Goal: Information Seeking & Learning: Learn about a topic

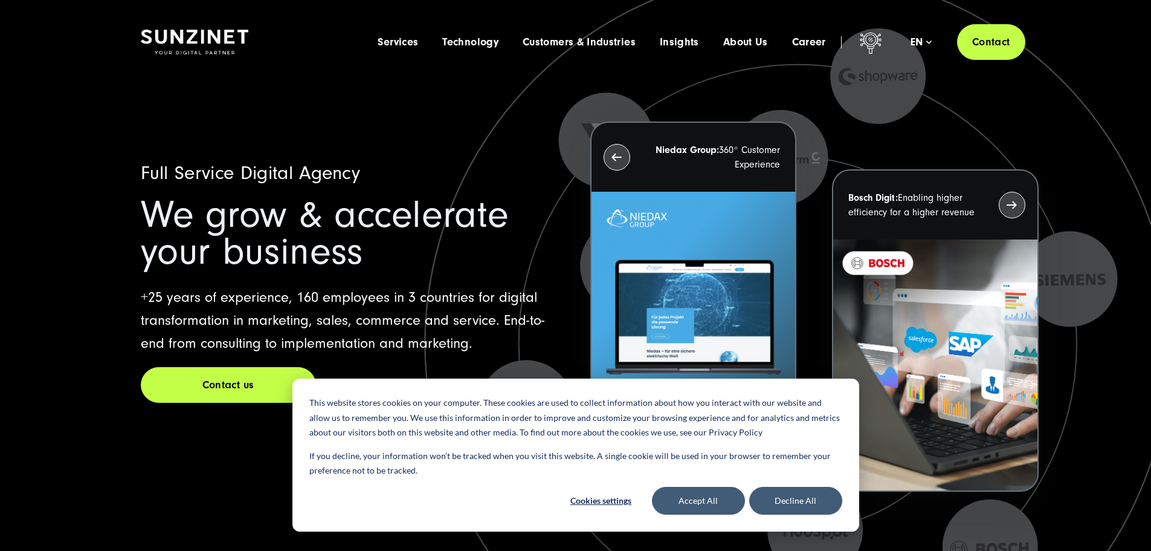
click at [377, 240] on span "We grow & accelerate your business" at bounding box center [325, 233] width 368 height 80
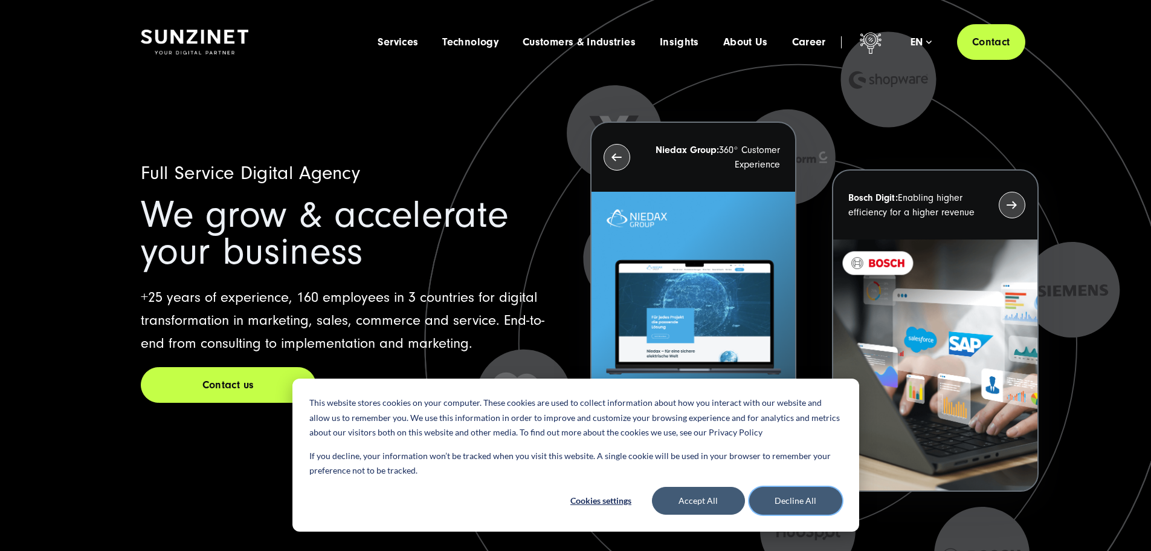
click at [790, 506] on button "Decline All" at bounding box center [795, 500] width 93 height 28
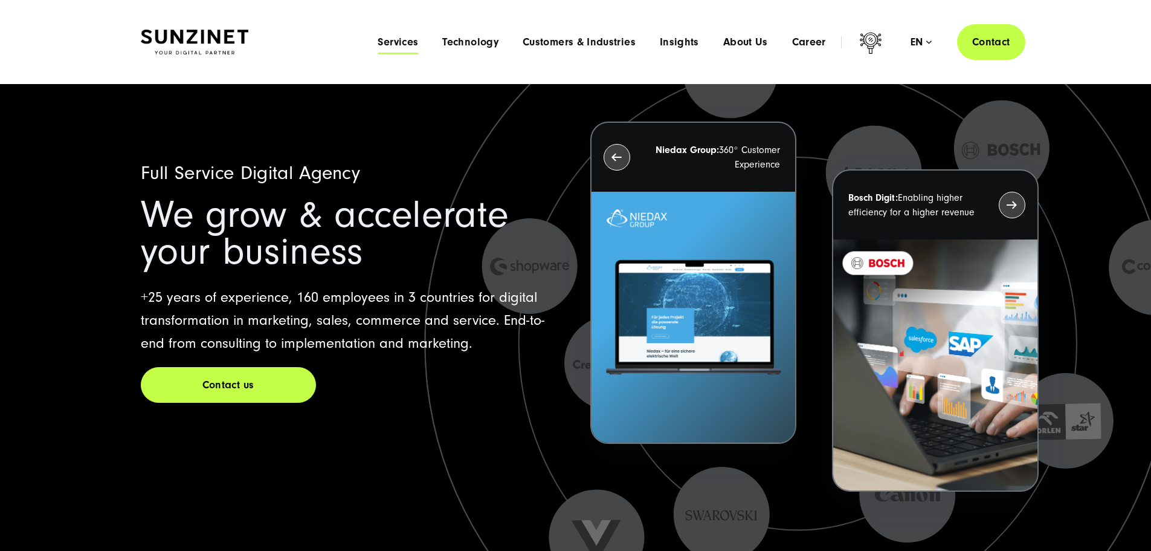
drag, startPoint x: 783, startPoint y: 42, endPoint x: 364, endPoint y: 47, distance: 418.8
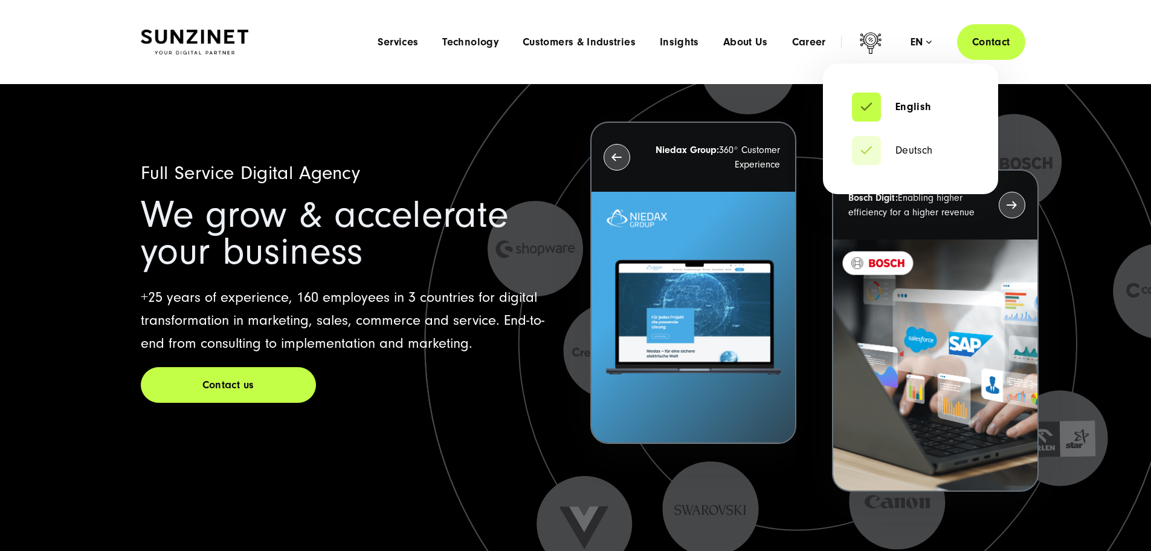
click at [911, 40] on div "en" at bounding box center [921, 42] width 21 height 12
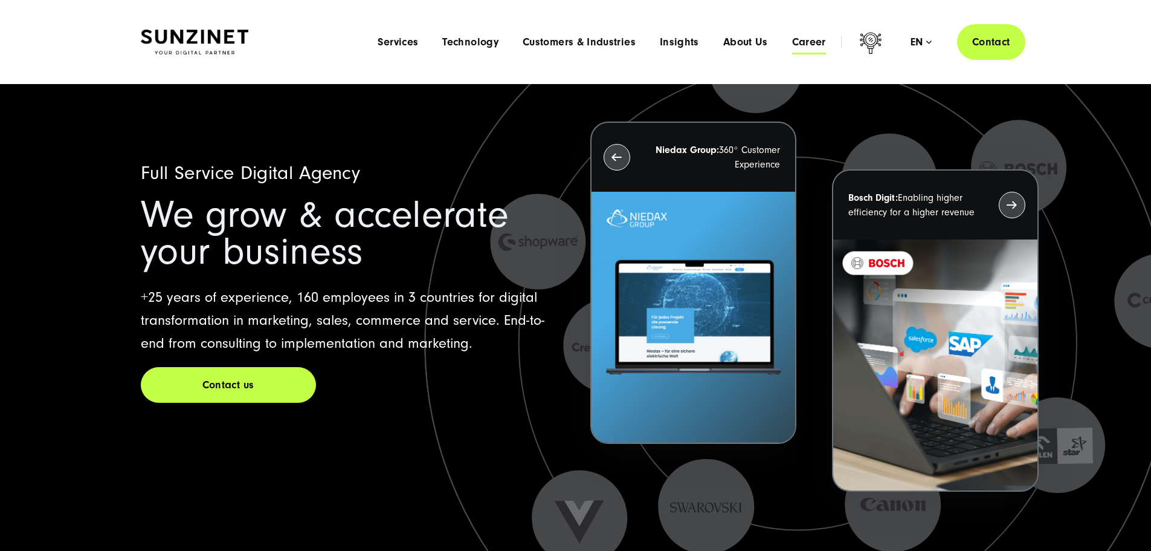
click at [793, 44] on span "Career" at bounding box center [809, 42] width 34 height 12
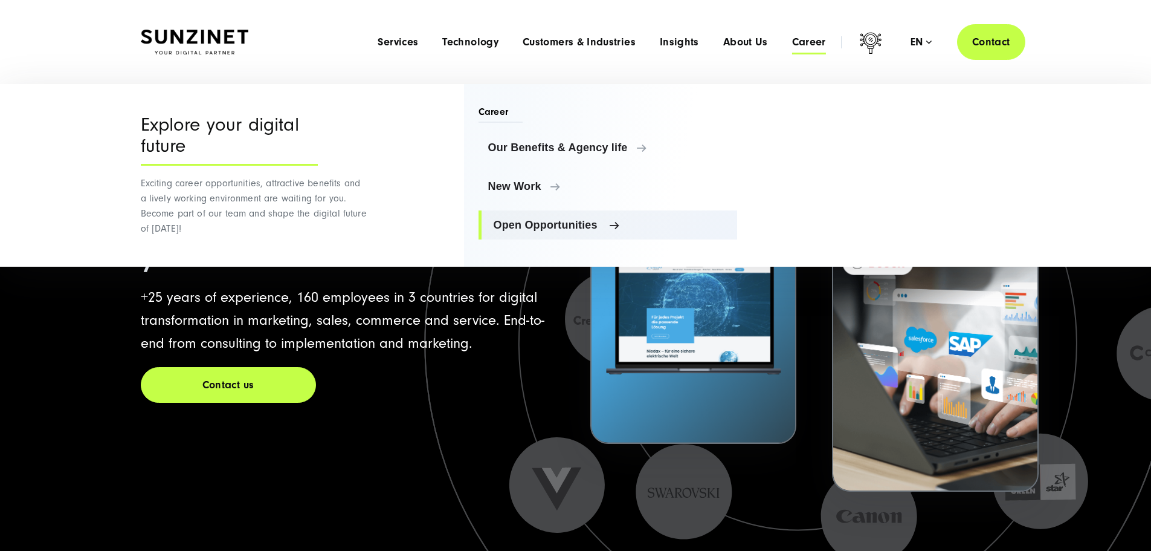
click at [541, 222] on span "Open Opportunities" at bounding box center [611, 225] width 234 height 12
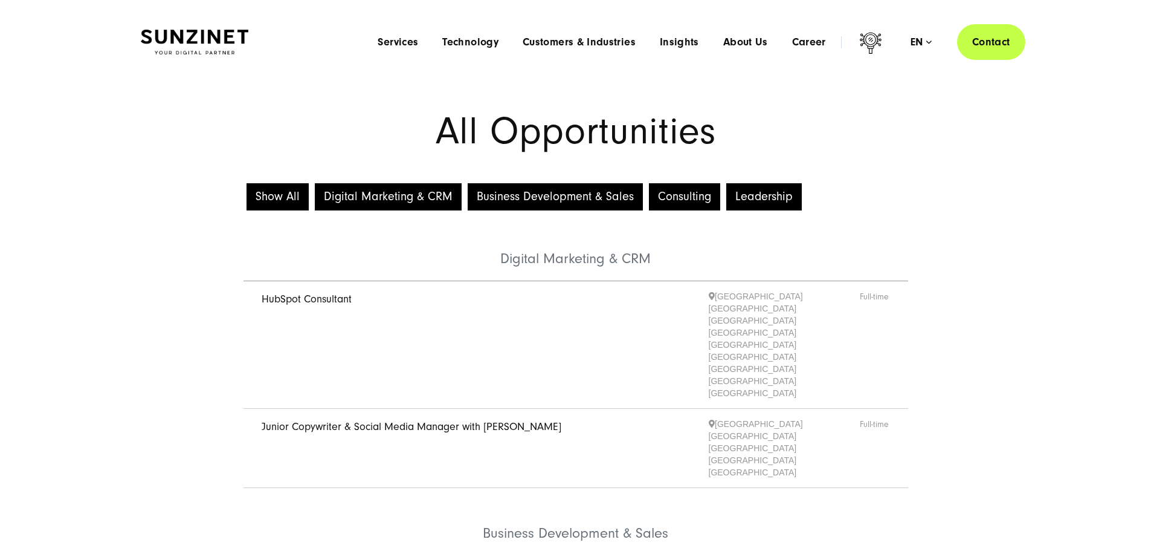
click at [284, 197] on button "Show All" at bounding box center [278, 196] width 62 height 27
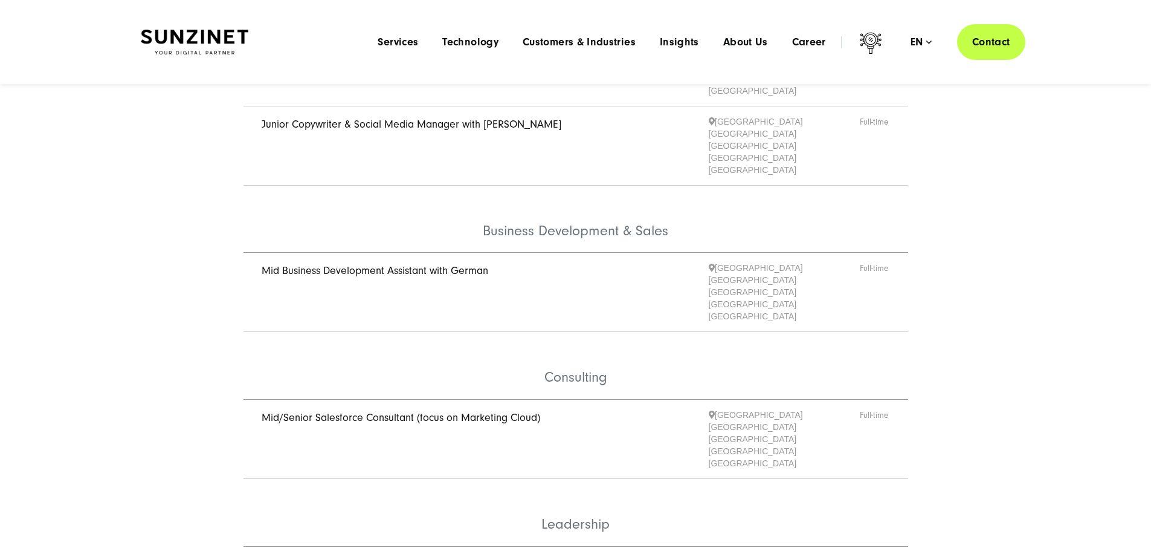
scroll to position [60, 0]
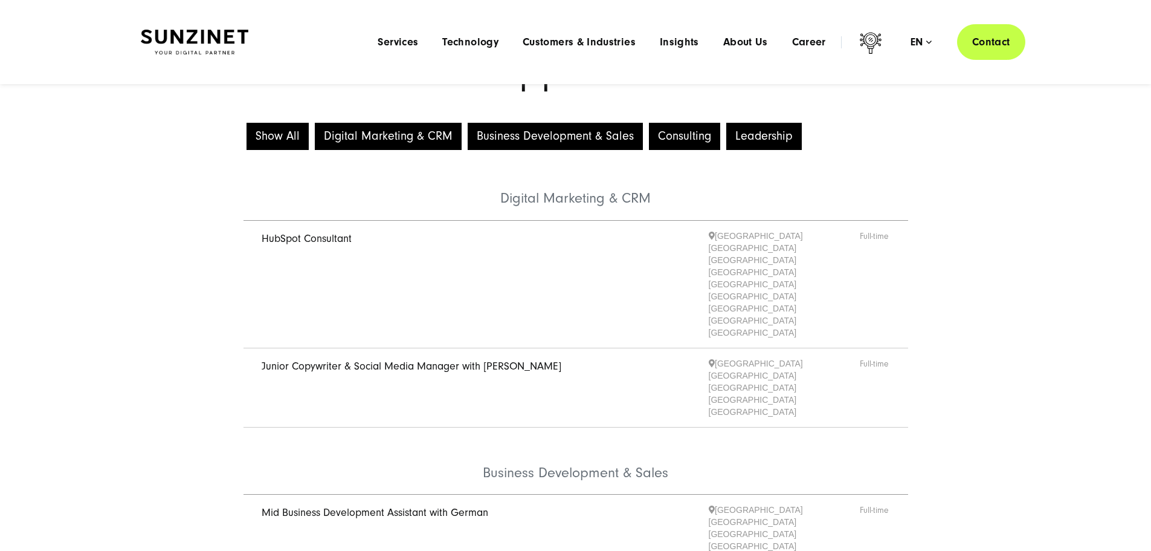
click at [543, 213] on li "Digital Marketing & CRM" at bounding box center [576, 187] width 665 height 68
click at [330, 360] on link "Junior Copywriter & Social Media Manager with German" at bounding box center [412, 366] width 300 height 13
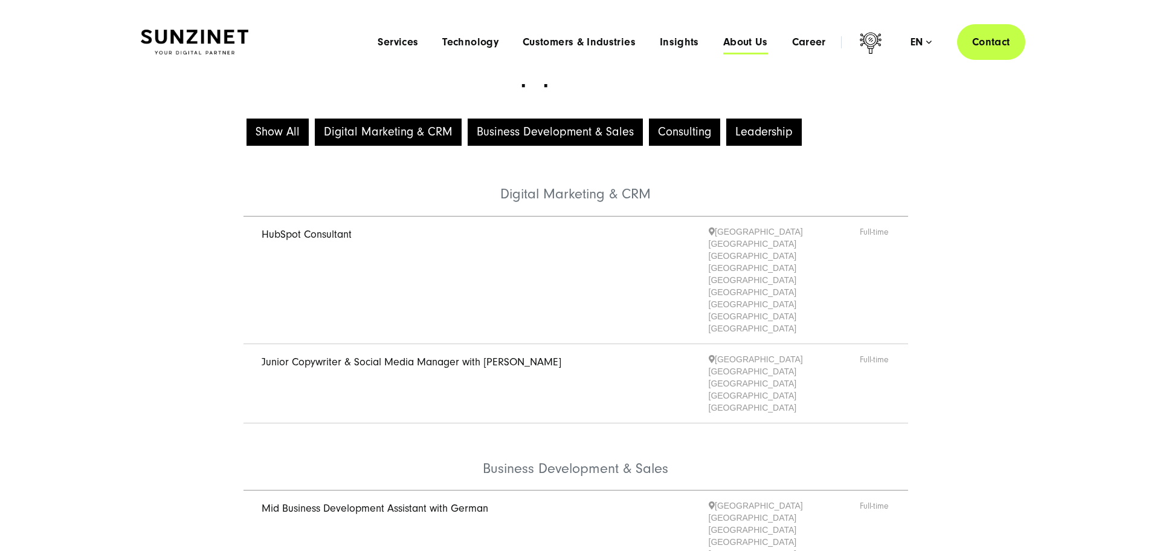
click at [723, 44] on span "About Us" at bounding box center [745, 42] width 45 height 12
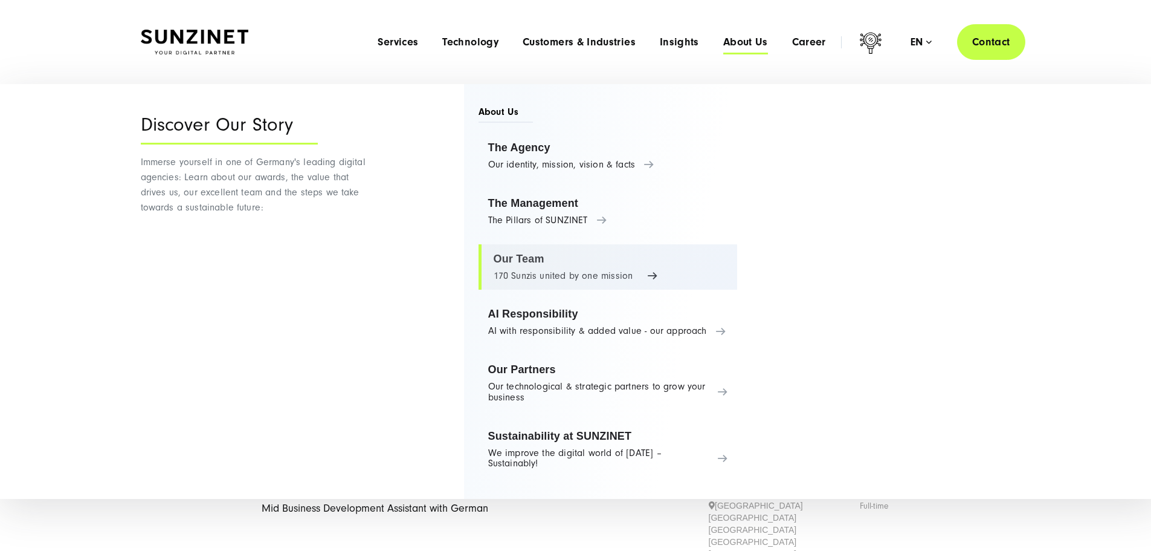
click at [528, 265] on link "Our Team 170 Sunzis united by one mission" at bounding box center [608, 267] width 259 height 46
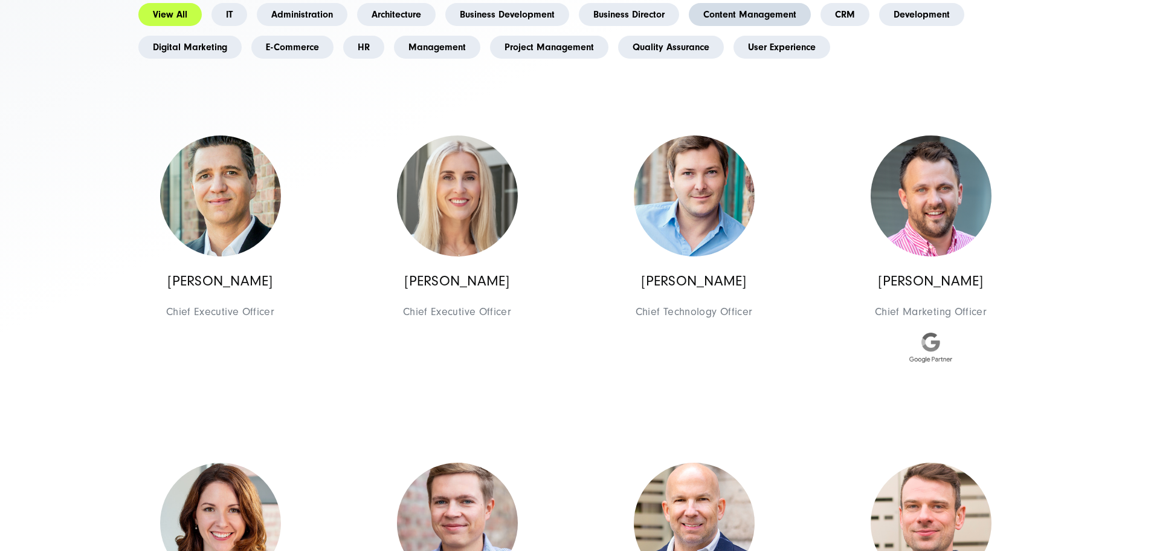
click at [689, 26] on link "Content Management" at bounding box center [750, 14] width 122 height 23
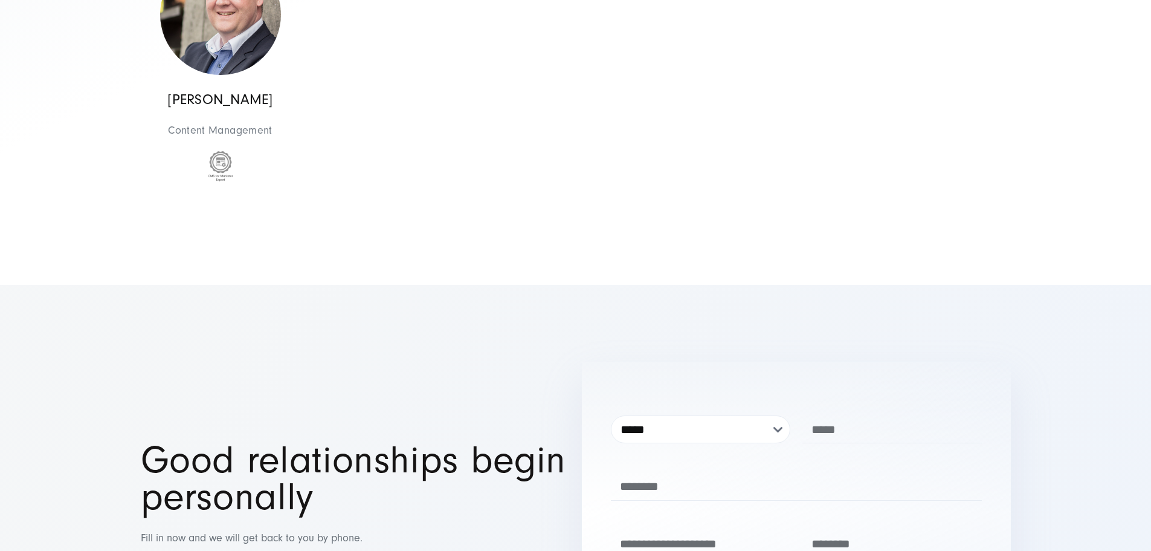
scroll to position [242, 0]
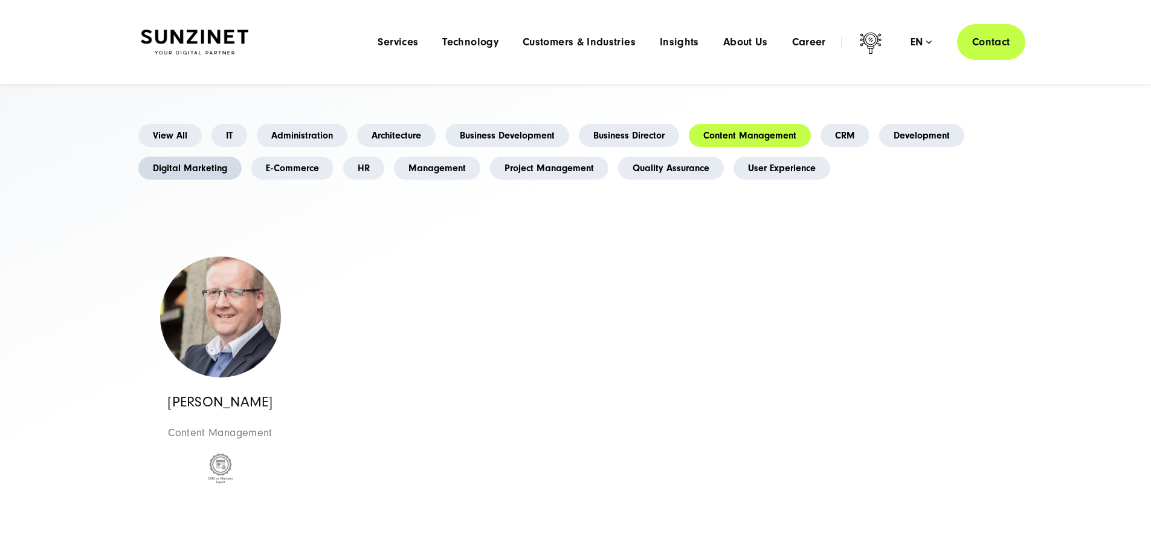
click at [242, 179] on link "Digital Marketing" at bounding box center [189, 168] width 103 height 23
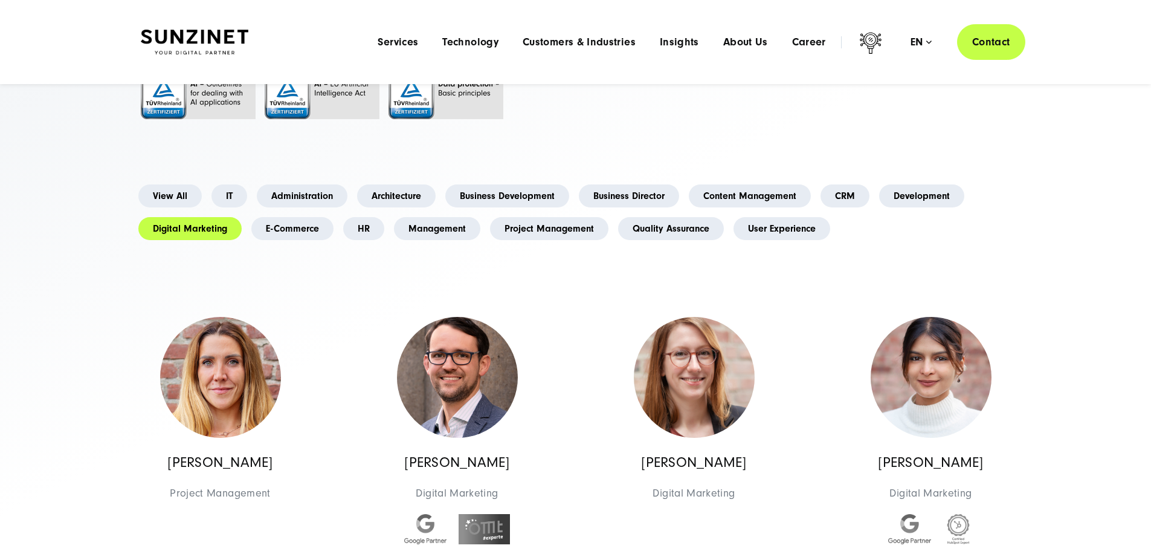
scroll to position [0, 0]
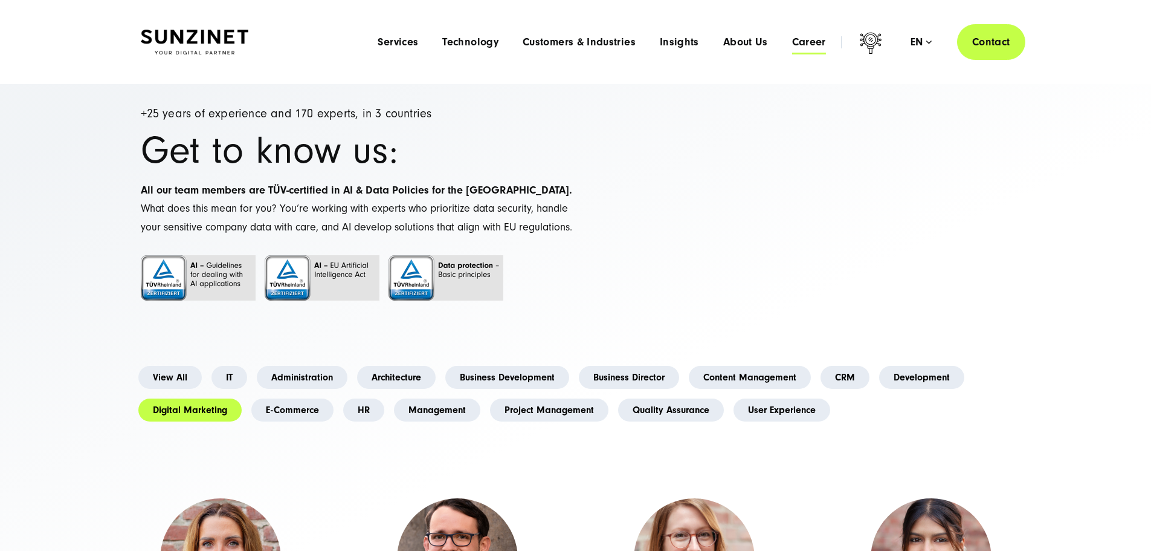
click at [792, 44] on span "Career" at bounding box center [809, 42] width 34 height 12
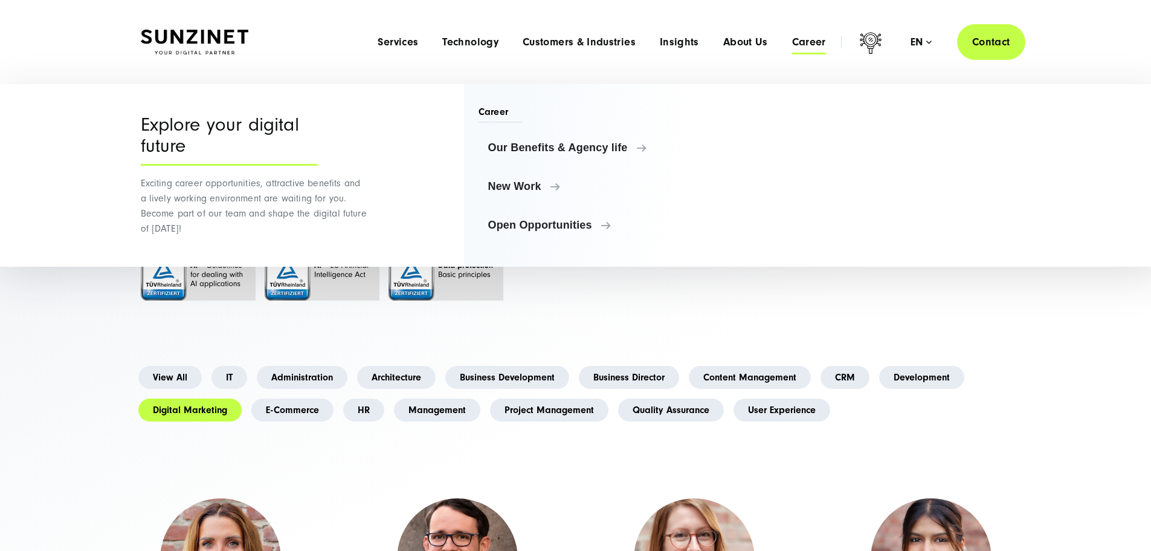
click at [688, 257] on div "Career Our Benefits & Agency life New Work Open Opportunities" at bounding box center [601, 175] width 274 height 183
drag, startPoint x: 920, startPoint y: 361, endPoint x: 912, endPoint y: 351, distance: 12.8
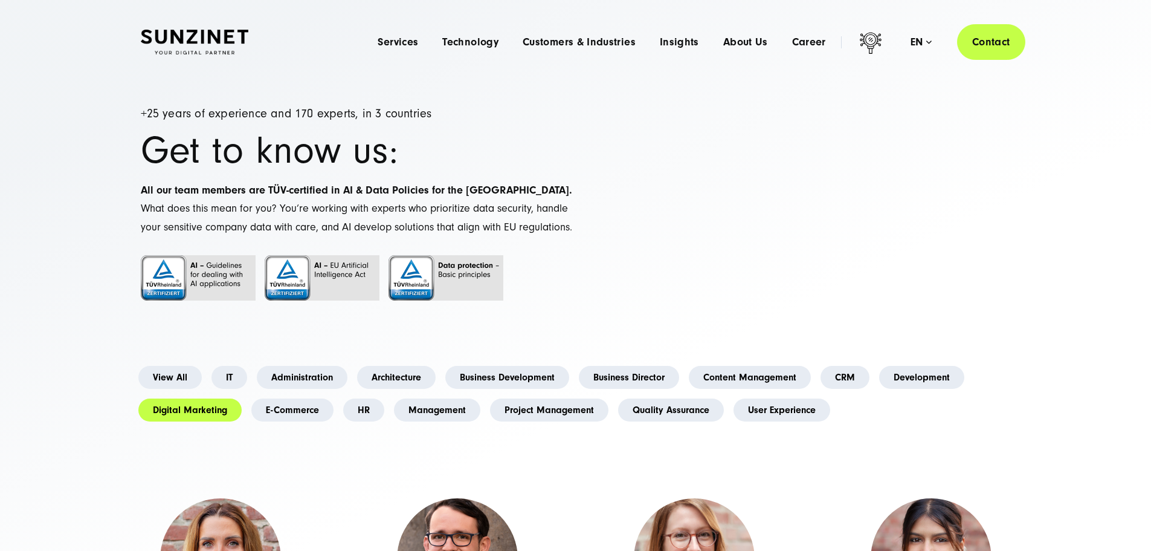
drag, startPoint x: 898, startPoint y: 334, endPoint x: 878, endPoint y: 326, distance: 21.2
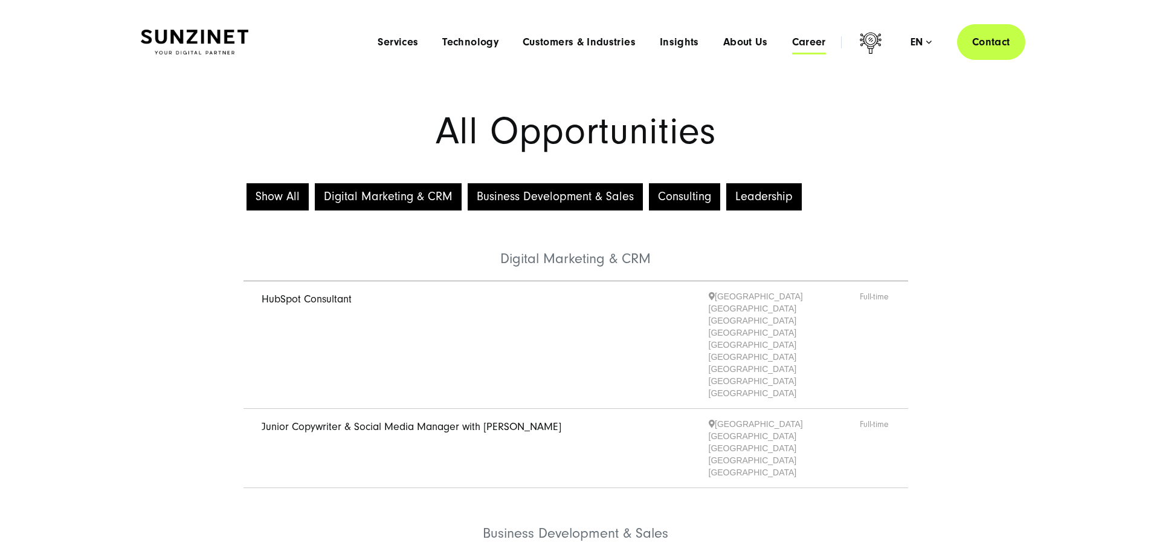
click at [793, 46] on span "Career" at bounding box center [809, 42] width 34 height 12
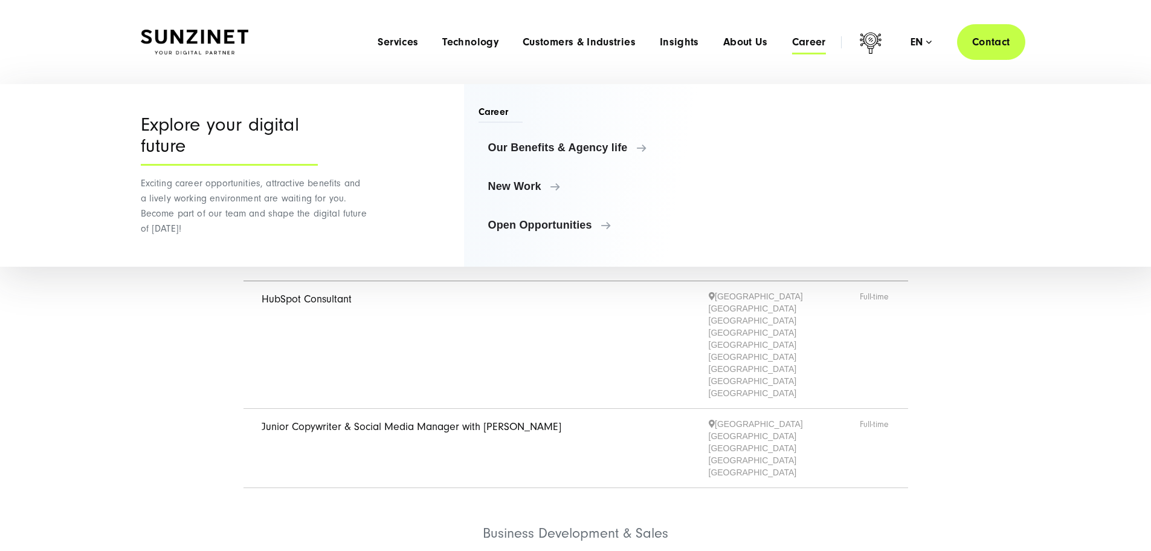
click at [1027, 419] on div "Show All Digital Marketing & CRM Business Development & Sales Consulting Leader…" at bounding box center [575, 548] width 1151 height 736
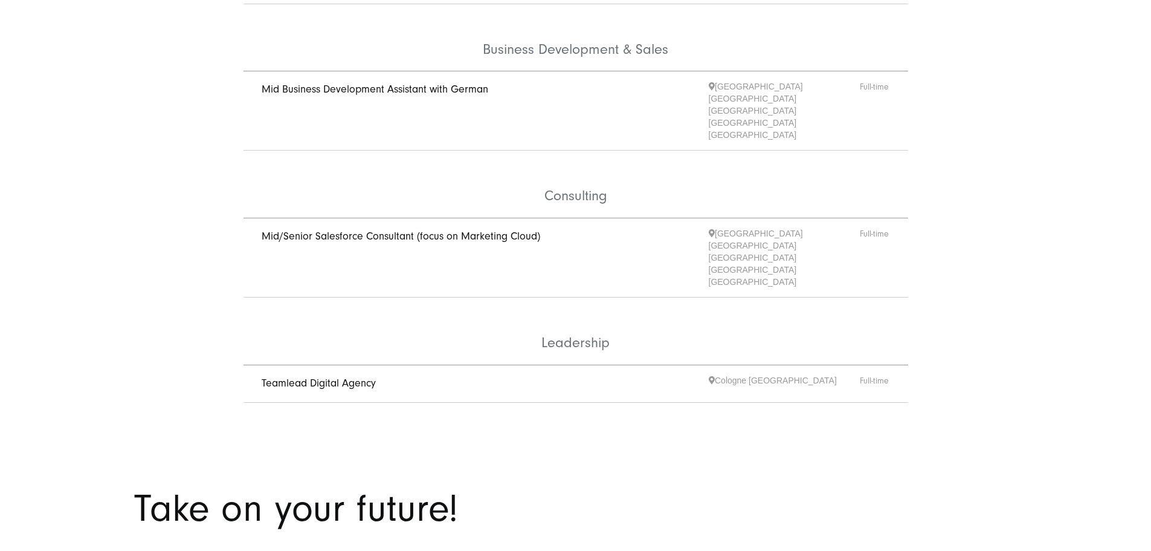
scroll to position [786, 0]
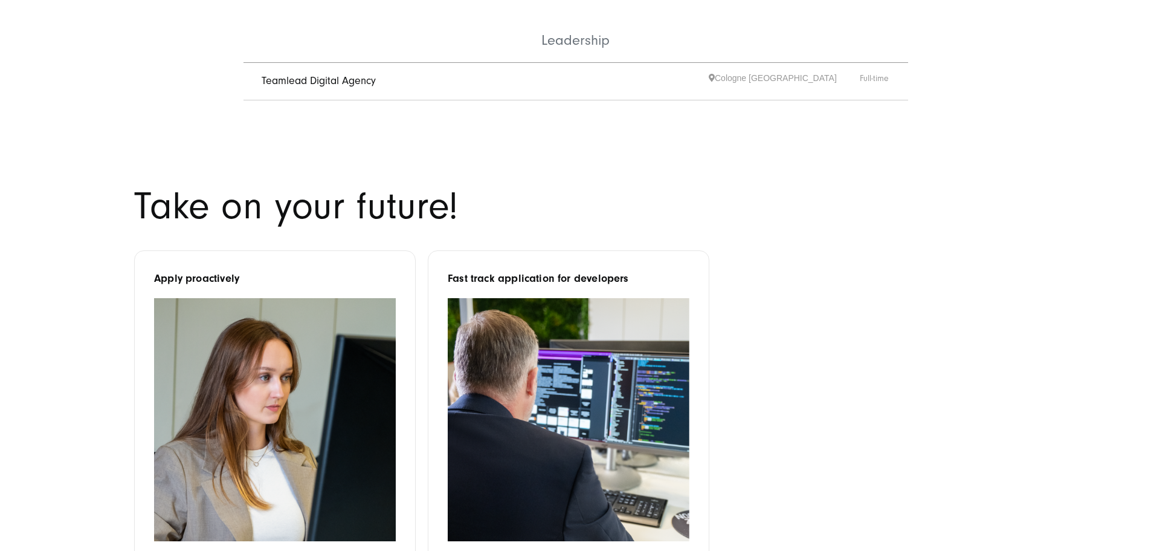
click at [245, 323] on img at bounding box center [275, 419] width 242 height 243
